Goal: Task Accomplishment & Management: Manage account settings

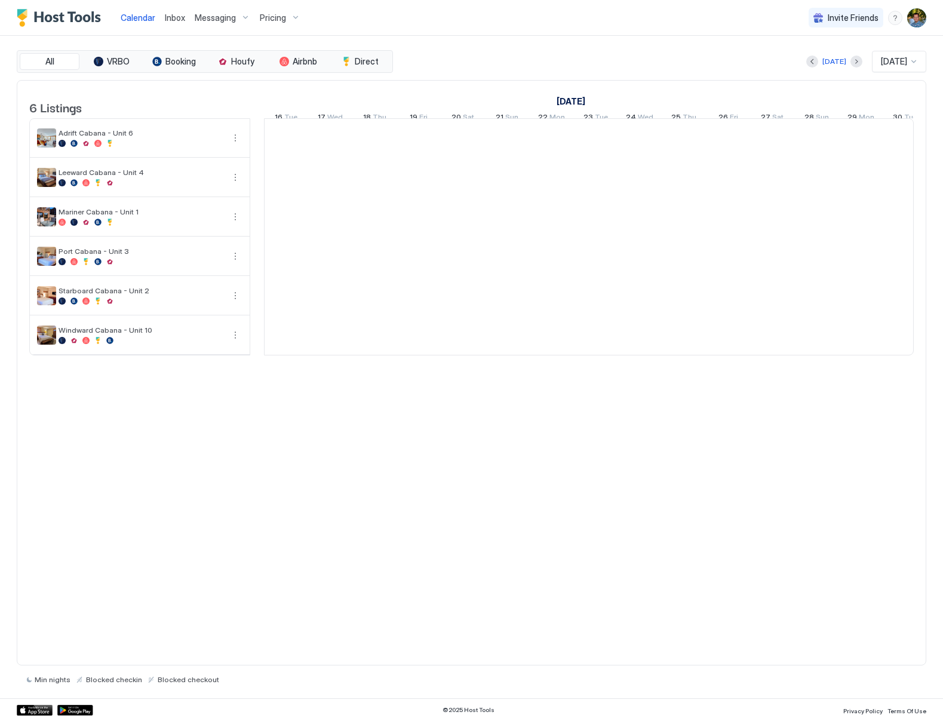
scroll to position [0, 663]
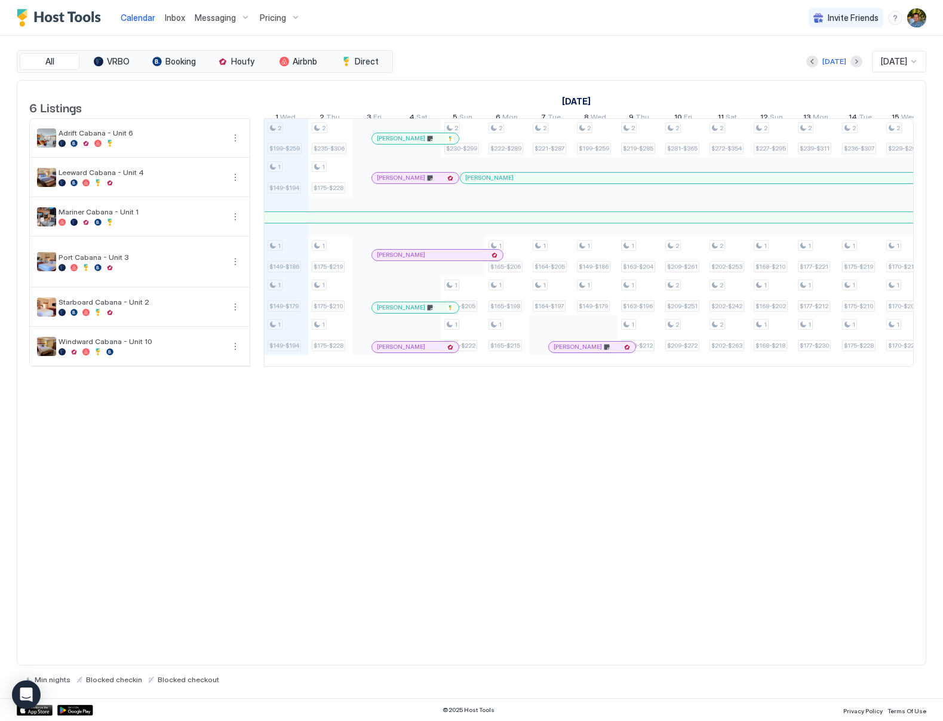
click at [388, 143] on div at bounding box center [386, 139] width 10 height 10
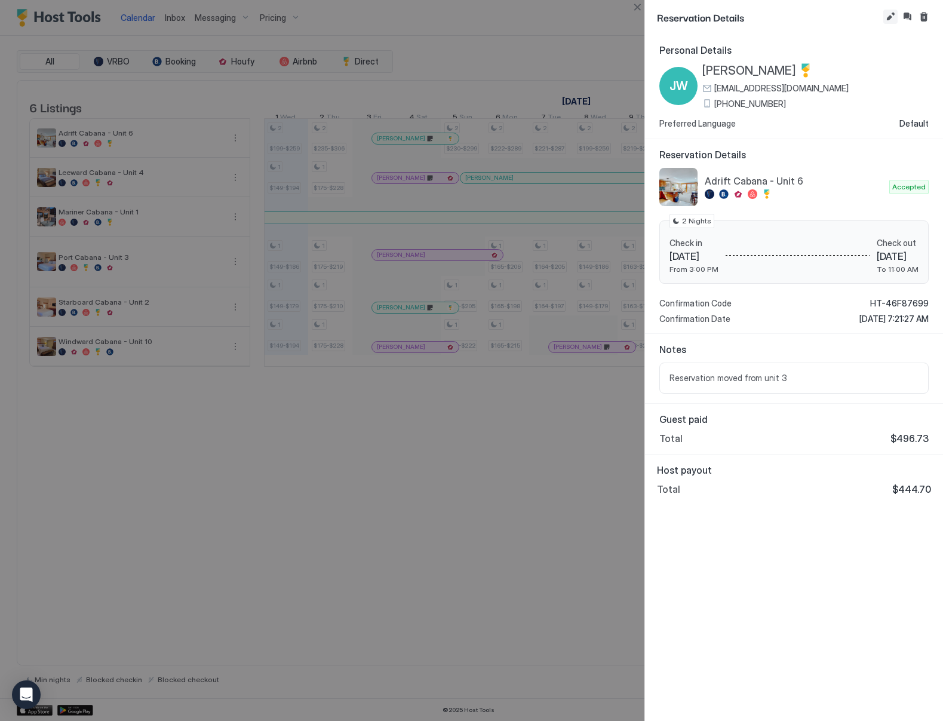
click at [892, 16] on button "Edit reservation" at bounding box center [890, 17] width 14 height 14
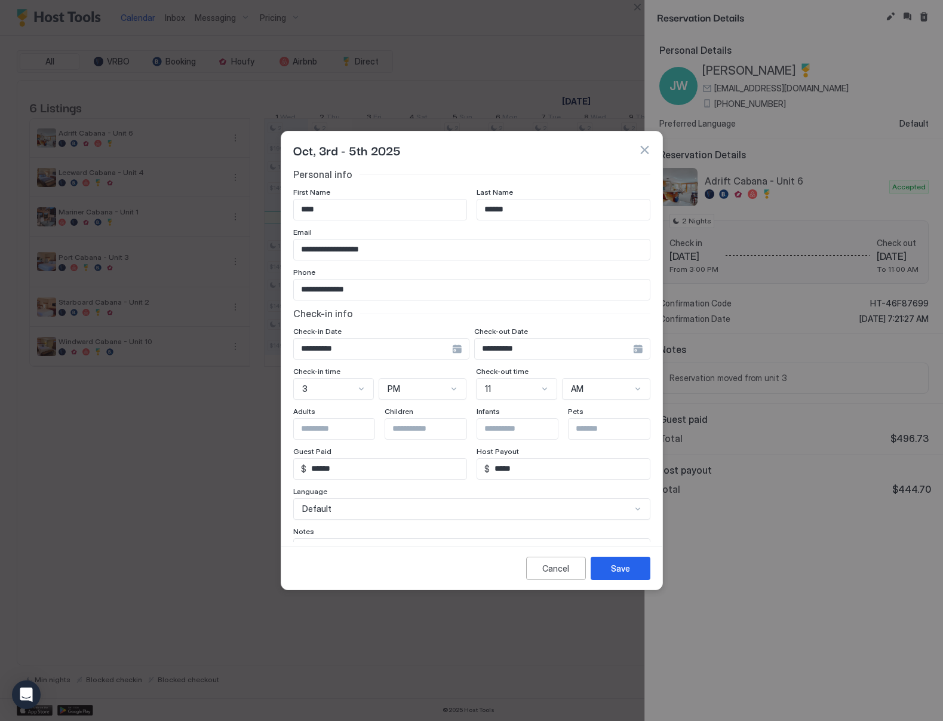
scroll to position [68, 0]
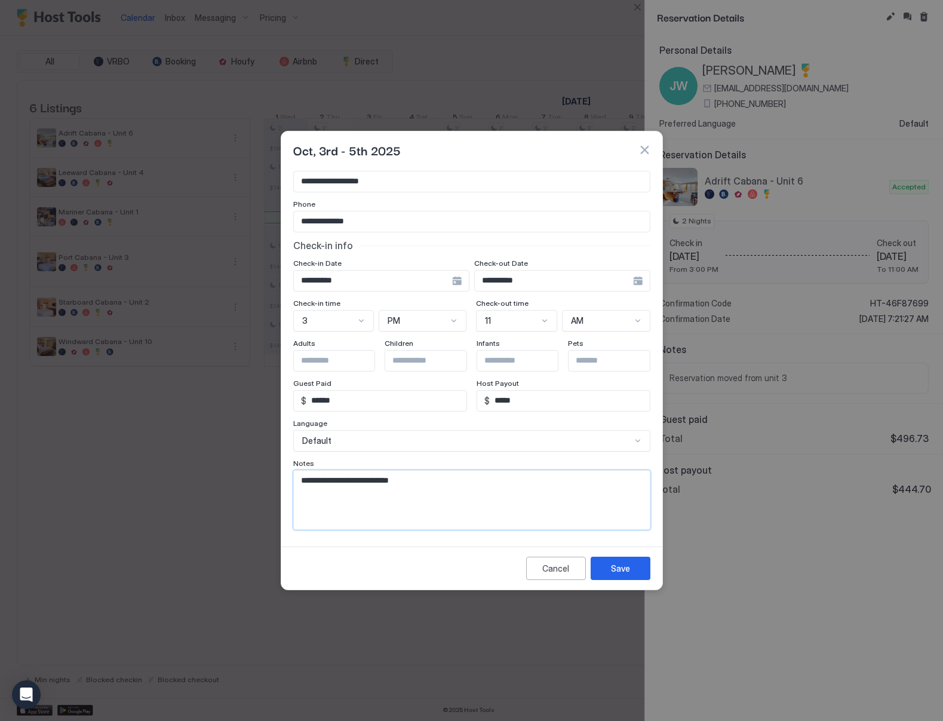
drag, startPoint x: 371, startPoint y: 480, endPoint x: 448, endPoint y: 482, distance: 76.4
click at [448, 482] on textarea "**********" at bounding box center [467, 499] width 347 height 59
type textarea "**********"
click at [624, 568] on div "Save" at bounding box center [620, 568] width 19 height 13
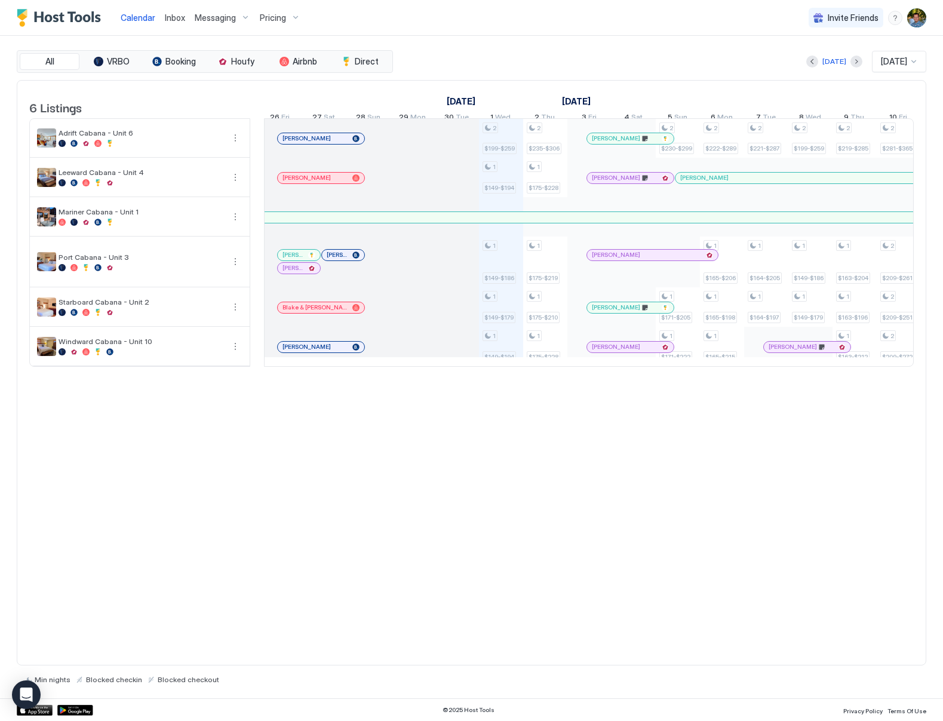
scroll to position [0, 439]
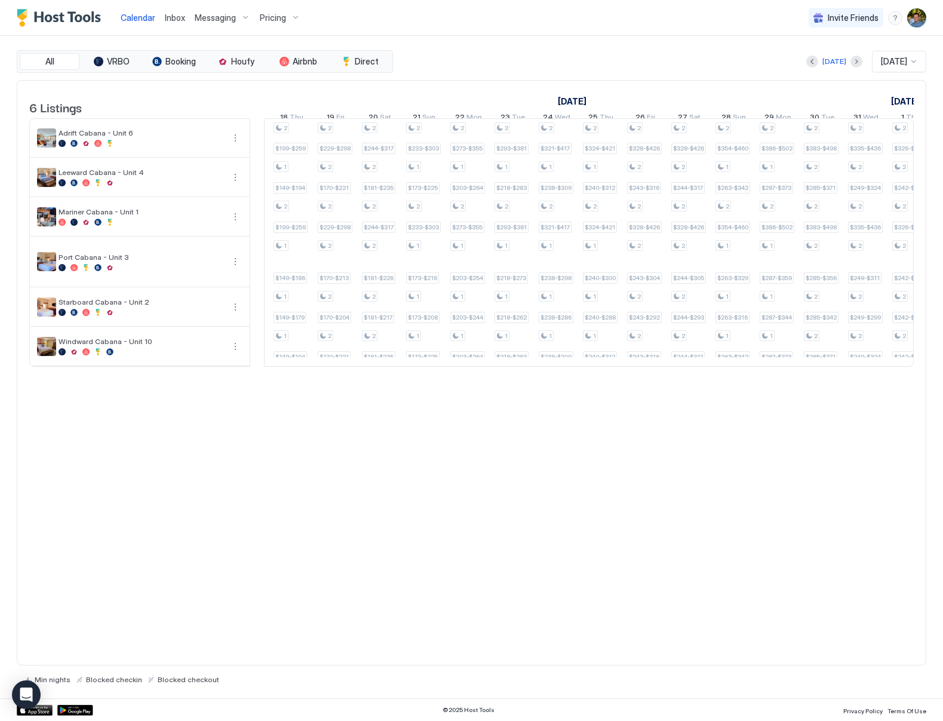
scroll to position [0, 884]
click at [830, 60] on div "[DATE]" at bounding box center [834, 61] width 24 height 11
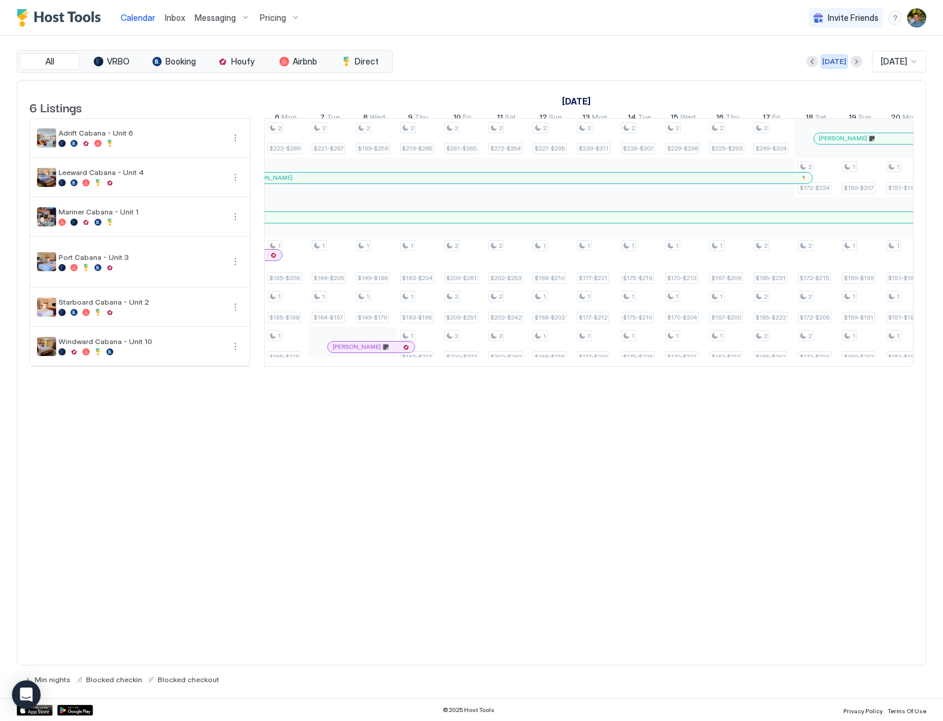
scroll to position [0, 663]
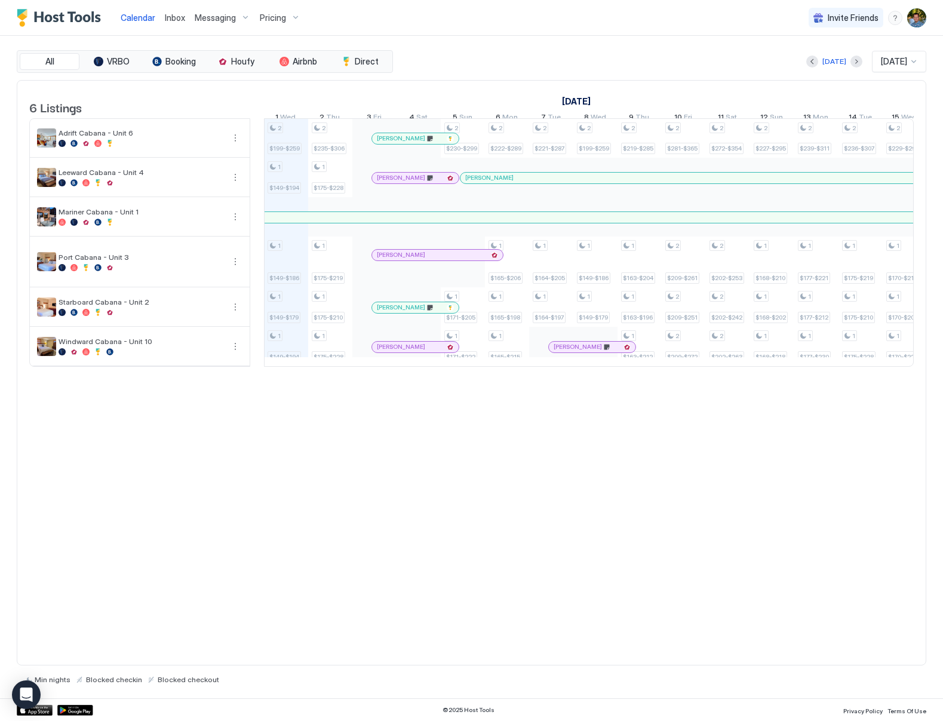
click at [543, 53] on div "Today Oct 2025" at bounding box center [660, 61] width 531 height 21
